Goal: Navigation & Orientation: Find specific page/section

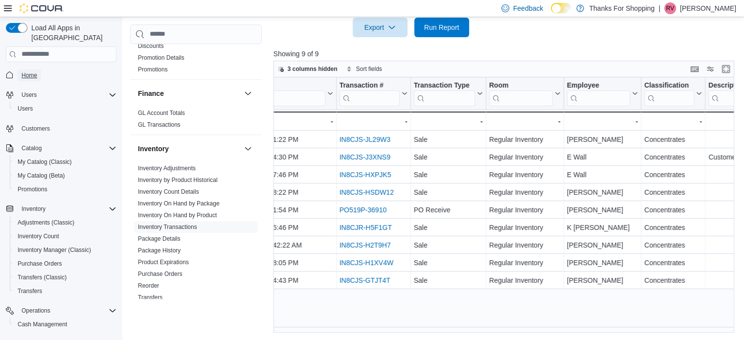
click at [31, 71] on span "Home" at bounding box center [30, 75] width 16 height 8
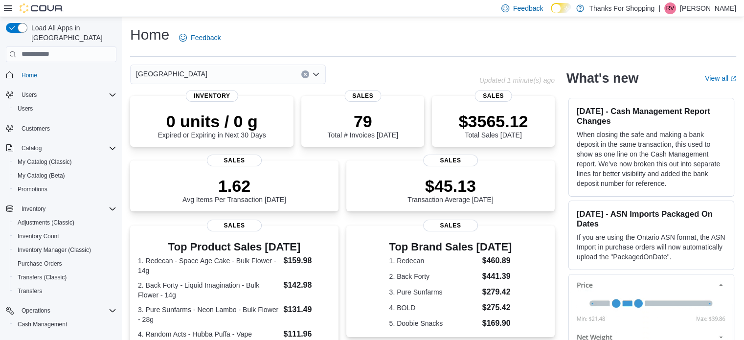
click at [182, 77] on div "[GEOGRAPHIC_DATA]" at bounding box center [228, 75] width 196 height 20
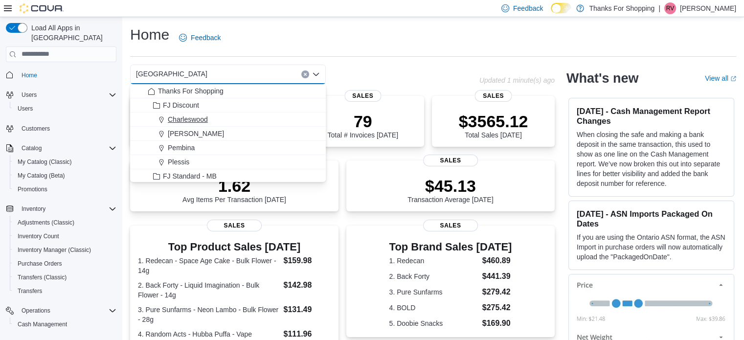
click at [176, 118] on span "Charleswood" at bounding box center [188, 119] width 40 height 10
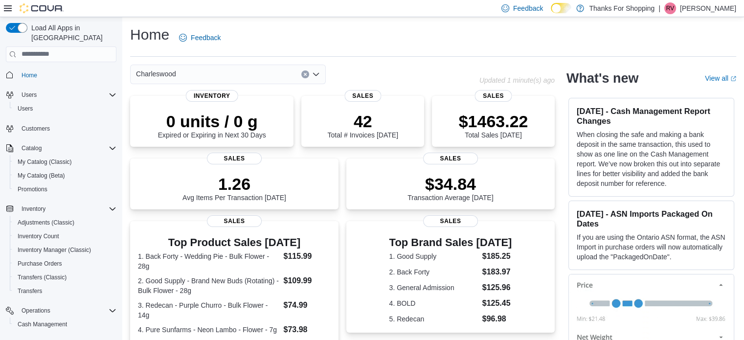
click at [184, 73] on div "Charleswood" at bounding box center [228, 75] width 196 height 20
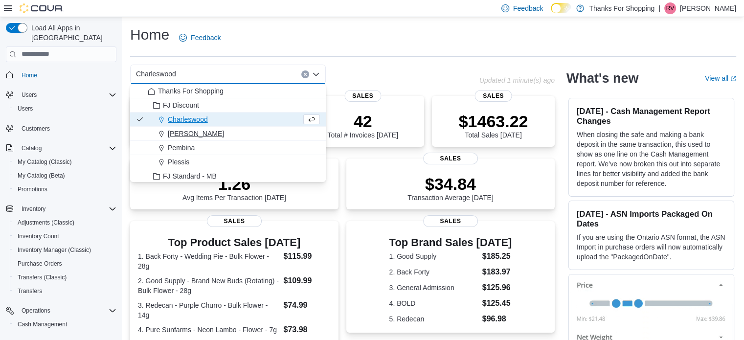
click at [192, 131] on span "Henderson" at bounding box center [196, 134] width 56 height 10
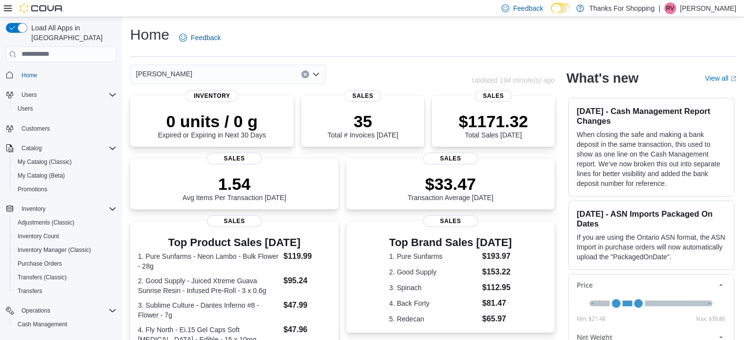
click at [186, 76] on div "Henderson Combo box. Selected. Henderson. Press Backspace to delete Henderson. …" at bounding box center [228, 75] width 196 height 20
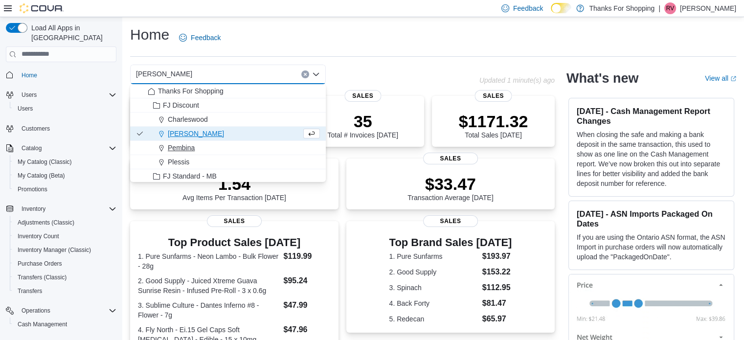
click at [190, 148] on span "Pembina" at bounding box center [181, 148] width 27 height 10
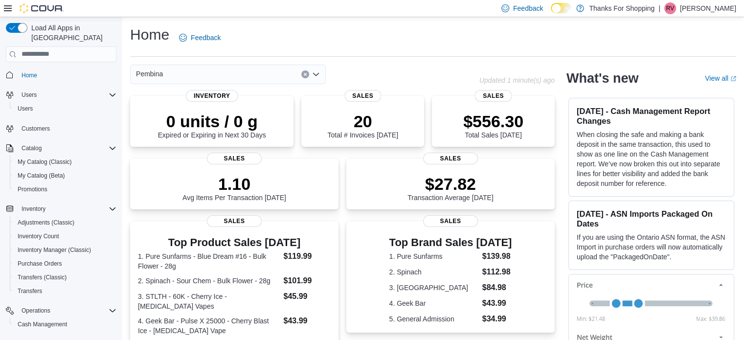
click at [178, 74] on div "Pembina Combo box. Selected. Pembina. Press Backspace to delete Pembina. Combo …" at bounding box center [228, 75] width 196 height 20
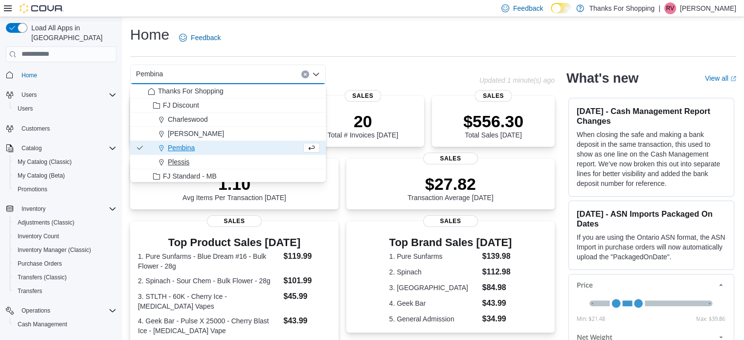
click at [182, 161] on span "Plessis" at bounding box center [179, 162] width 22 height 10
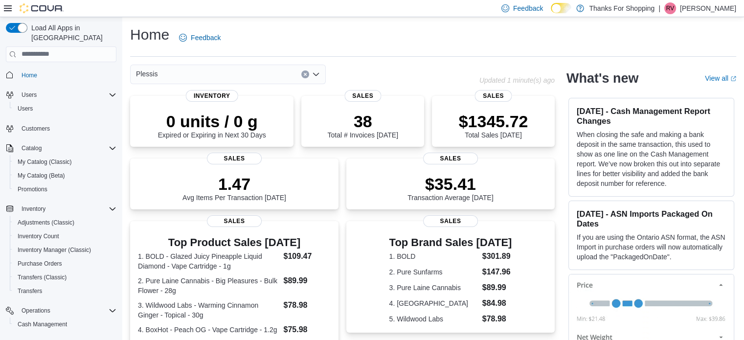
click at [183, 74] on div "Plessis Combo box. Selected. Plessis. Press Backspace to delete Plessis. Combo …" at bounding box center [228, 75] width 196 height 20
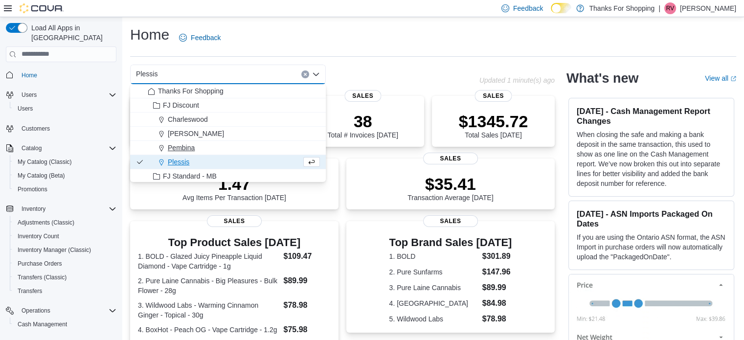
scroll to position [49, 0]
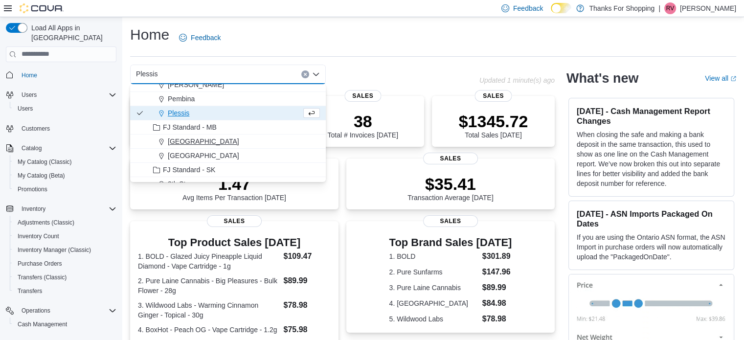
click at [191, 138] on span "Grant Park" at bounding box center [203, 141] width 71 height 10
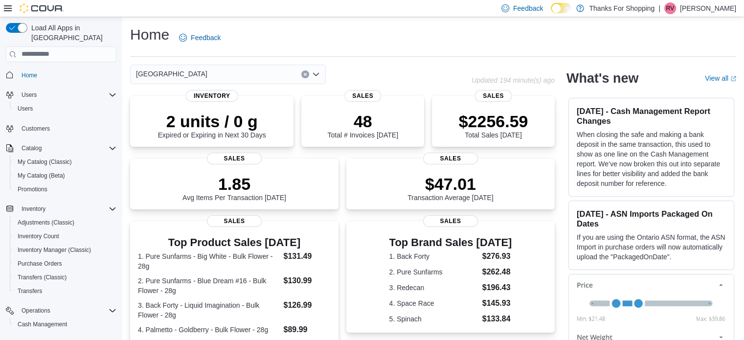
click at [197, 75] on div "Grant Park Combo box. Selected. Grant Park. Press Backspace to delete Grant Par…" at bounding box center [228, 75] width 196 height 20
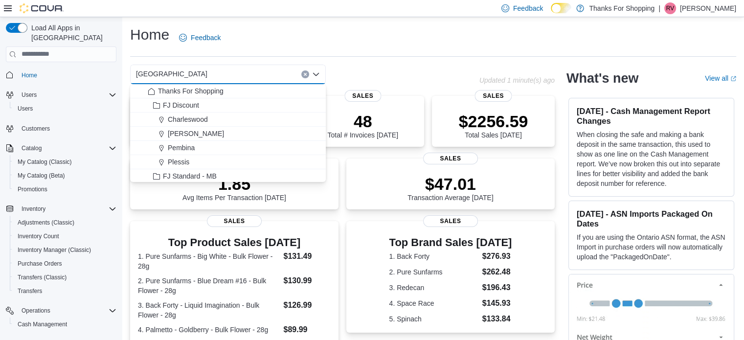
click at [303, 34] on div "Home Feedback" at bounding box center [433, 37] width 606 height 25
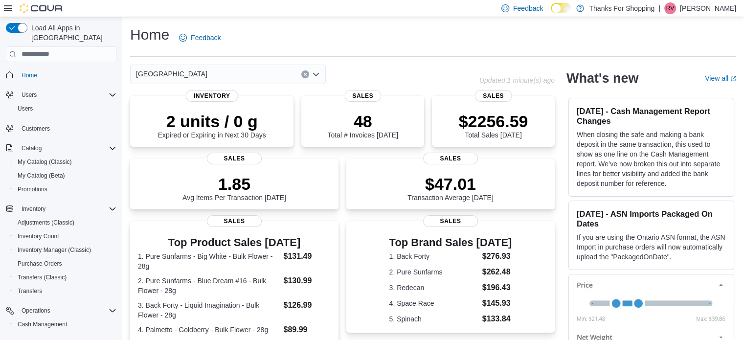
click at [215, 78] on div "Grant Park" at bounding box center [228, 75] width 196 height 20
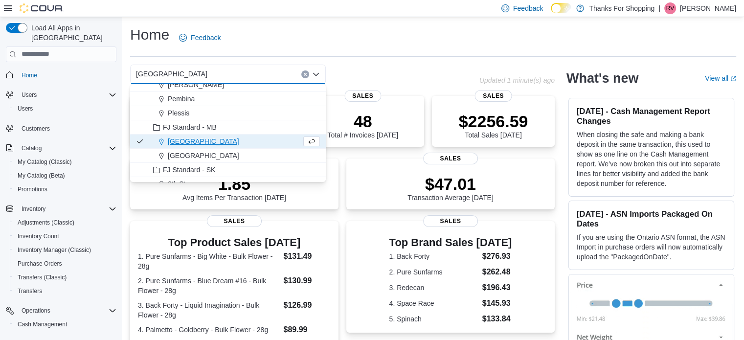
click at [188, 152] on span "[GEOGRAPHIC_DATA]" at bounding box center [203, 156] width 71 height 10
